Goal: Go to known website

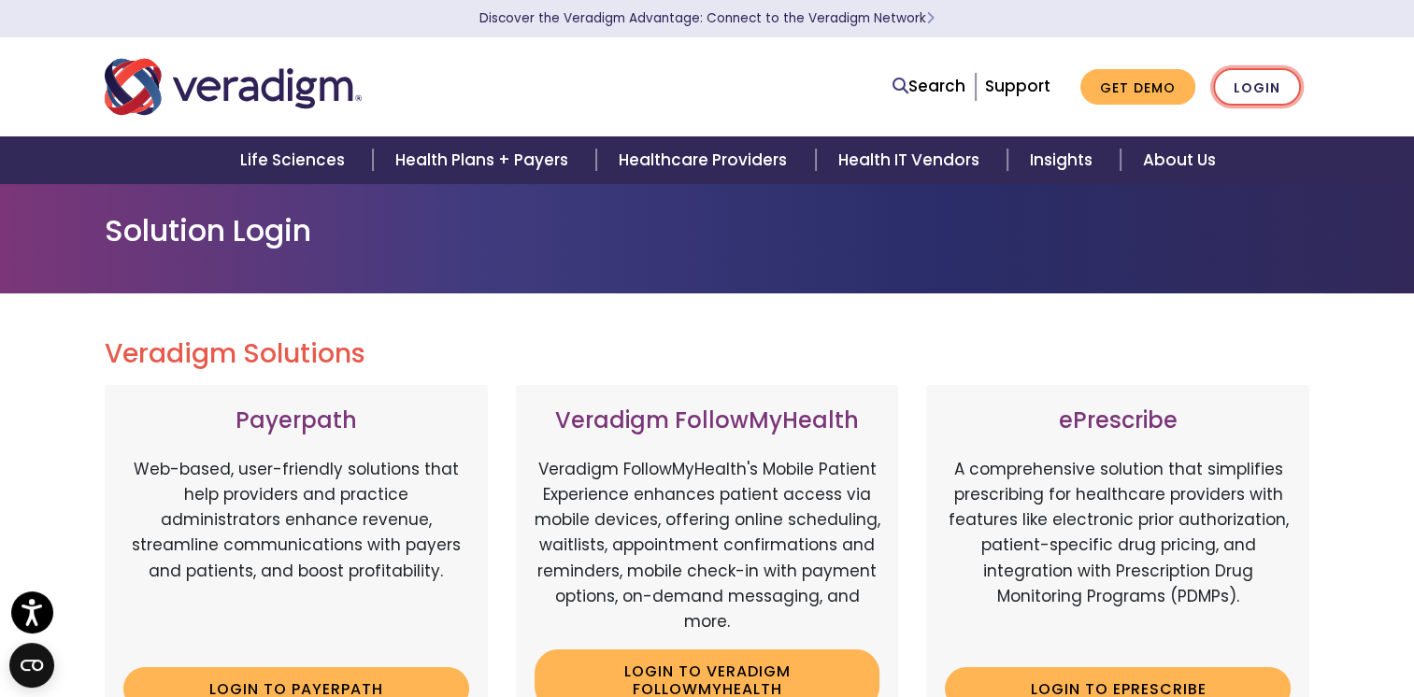
click at [1265, 92] on link "Login" at bounding box center [1257, 87] width 88 height 38
click at [1265, 80] on link "Login" at bounding box center [1257, 87] width 88 height 38
click at [254, 682] on link "Login to Payerpath" at bounding box center [296, 688] width 346 height 43
